Goal: Complete application form

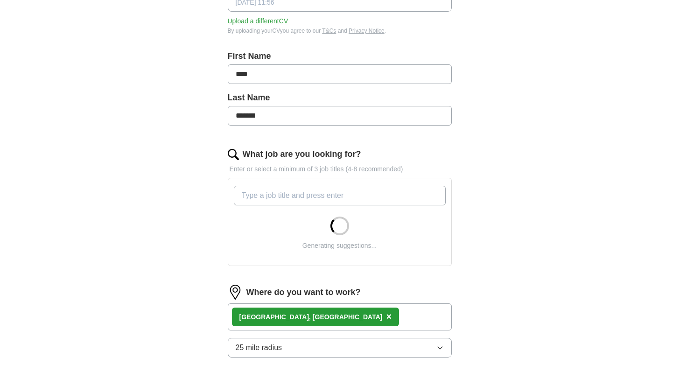
scroll to position [165, 0]
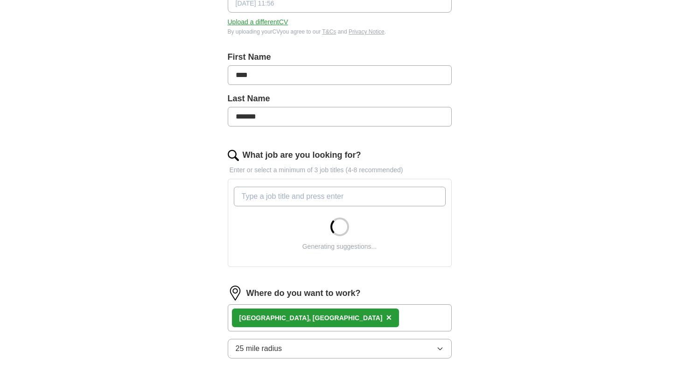
click at [383, 195] on input "What job are you looking for?" at bounding box center [340, 197] width 212 height 20
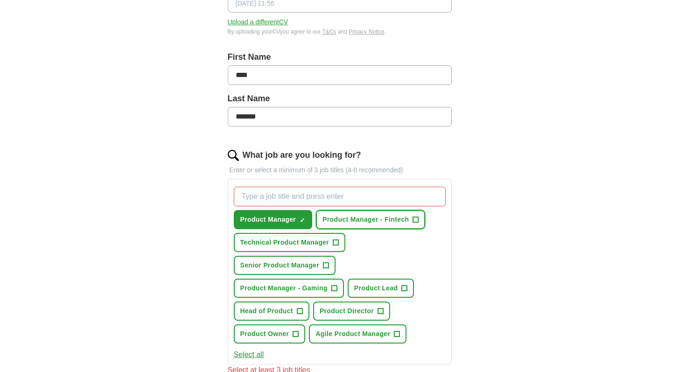
click at [401, 222] on span "Product Manager - Fintech" at bounding box center [365, 220] width 86 height 10
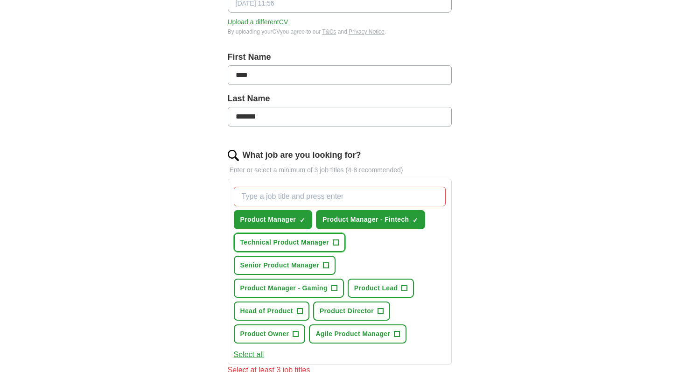
click at [335, 245] on span "+" at bounding box center [336, 242] width 6 height 7
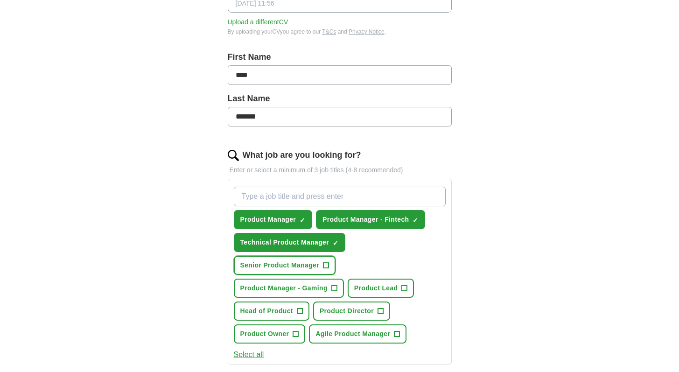
click at [329, 267] on span "+" at bounding box center [326, 265] width 6 height 6
click at [388, 287] on span "Product Lead" at bounding box center [376, 288] width 44 height 10
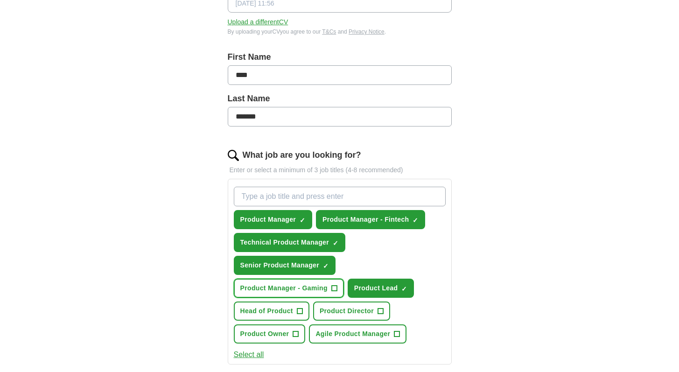
click at [336, 285] on span "+" at bounding box center [334, 287] width 6 height 7
click at [302, 309] on span "+" at bounding box center [300, 310] width 6 height 7
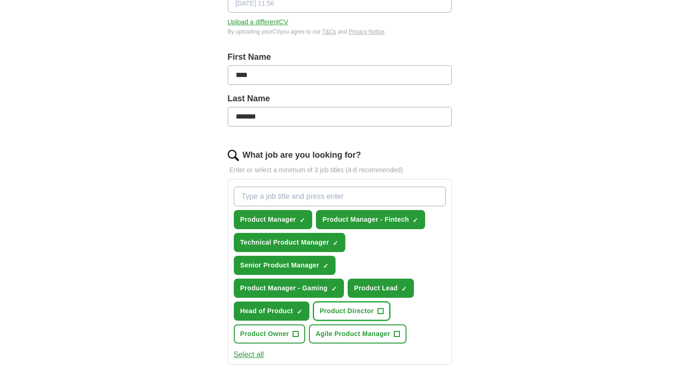
click at [345, 315] on span "Product Director" at bounding box center [346, 311] width 54 height 10
click at [302, 329] on button "Product Owner +" at bounding box center [270, 333] width 72 height 19
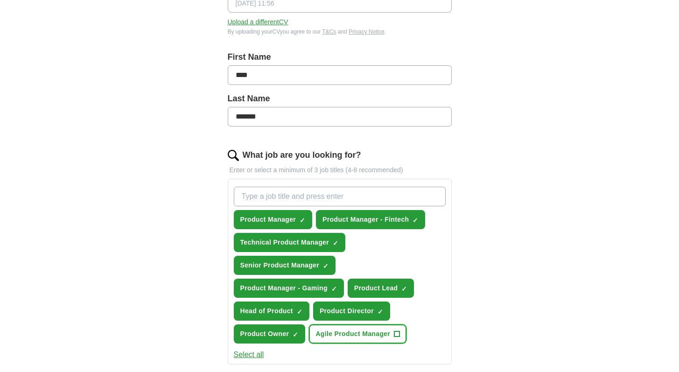
click at [350, 340] on button "Agile Product Manager +" at bounding box center [357, 333] width 97 height 19
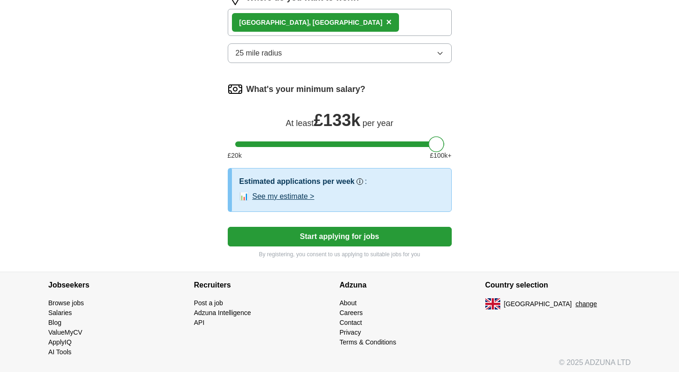
scroll to position [561, 0]
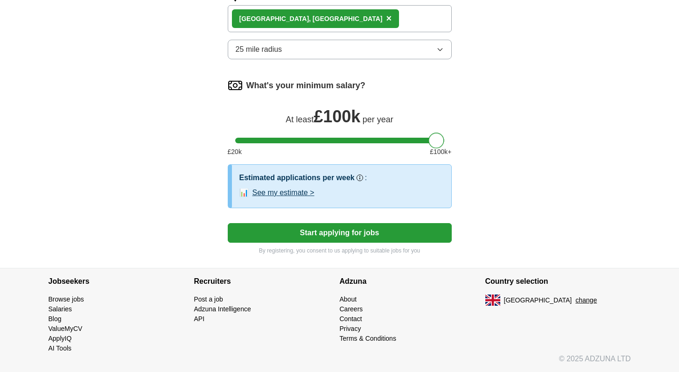
click at [442, 141] on div at bounding box center [436, 140] width 16 height 16
drag, startPoint x: 442, startPoint y: 141, endPoint x: 450, endPoint y: 141, distance: 7.9
click at [450, 141] on div at bounding box center [340, 141] width 224 height 6
click at [384, 234] on button "Start applying for jobs" at bounding box center [340, 233] width 224 height 20
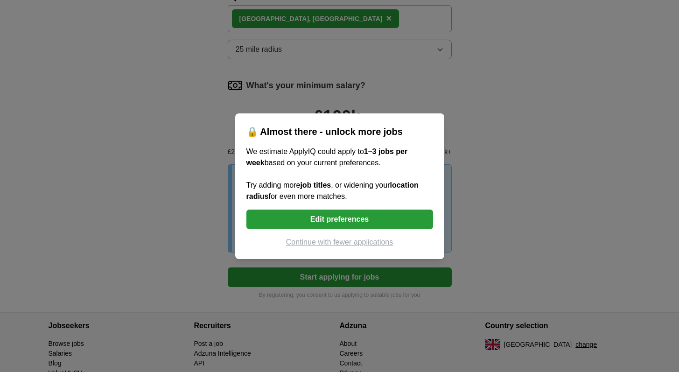
click at [366, 243] on button "Continue with fewer applications" at bounding box center [339, 241] width 187 height 11
select select "**"
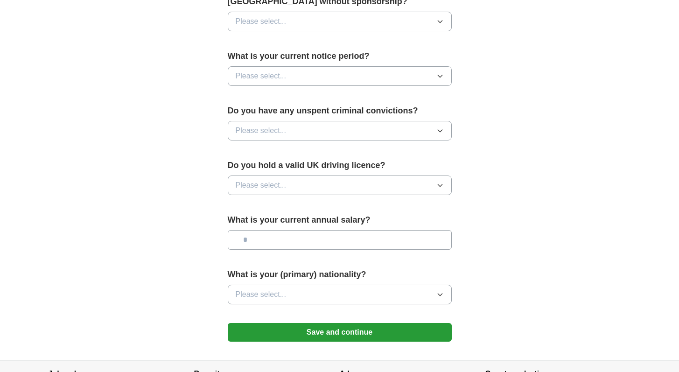
scroll to position [597, 0]
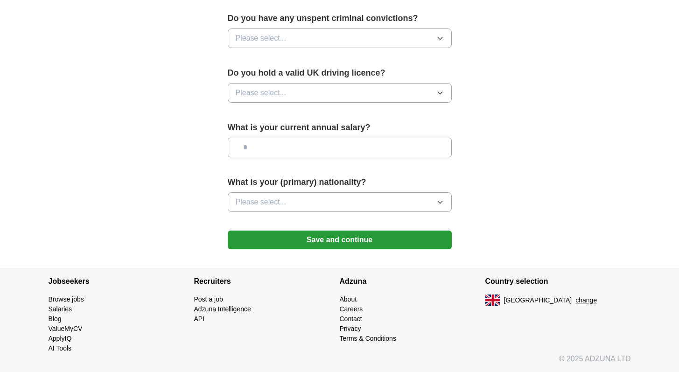
click at [402, 240] on button "Save and continue" at bounding box center [340, 239] width 224 height 19
